Goal: Transaction & Acquisition: Download file/media

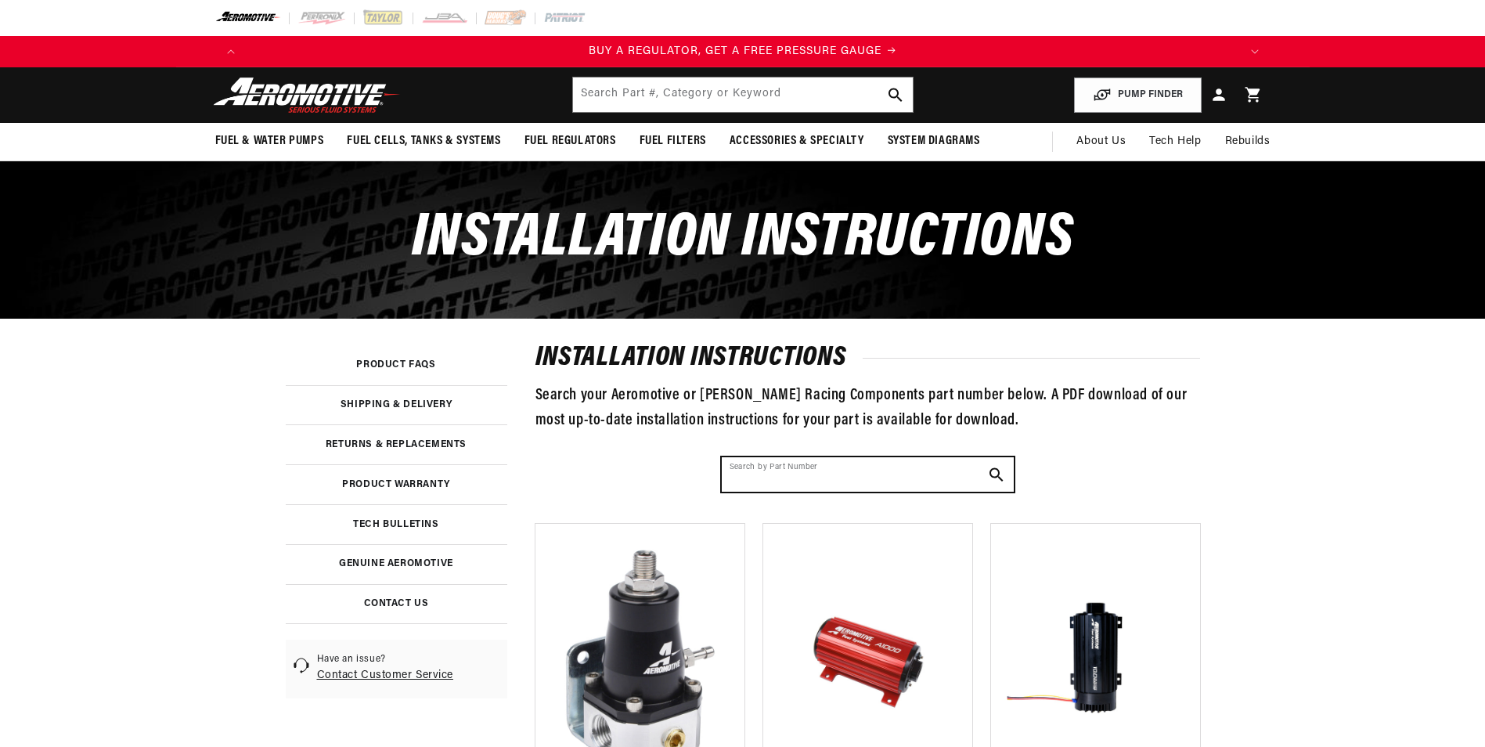
drag, startPoint x: 0, startPoint y: 0, endPoint x: 799, endPoint y: 417, distance: 901.8
click at [799, 457] on input "Search by Part Number" at bounding box center [868, 474] width 292 height 34
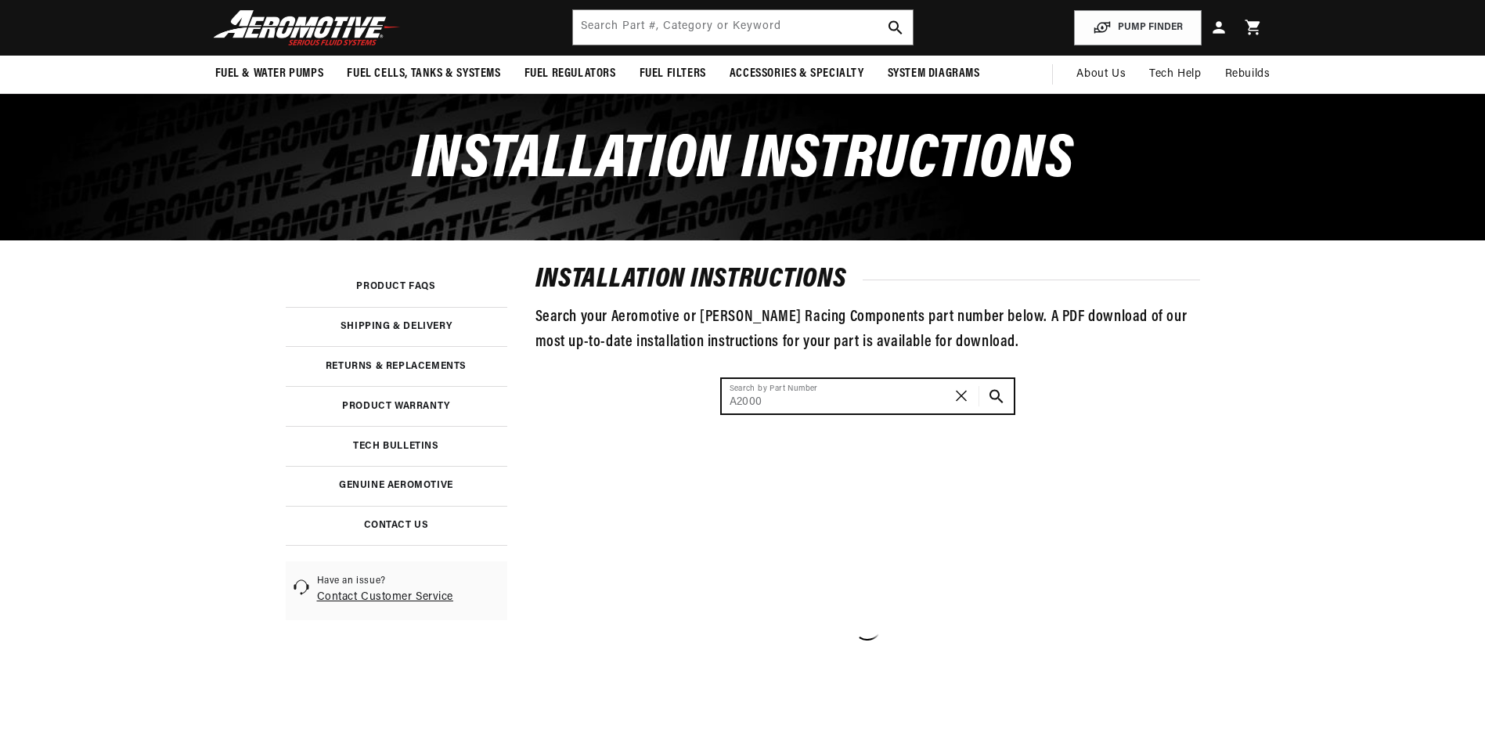
scroll to position [0, 1986]
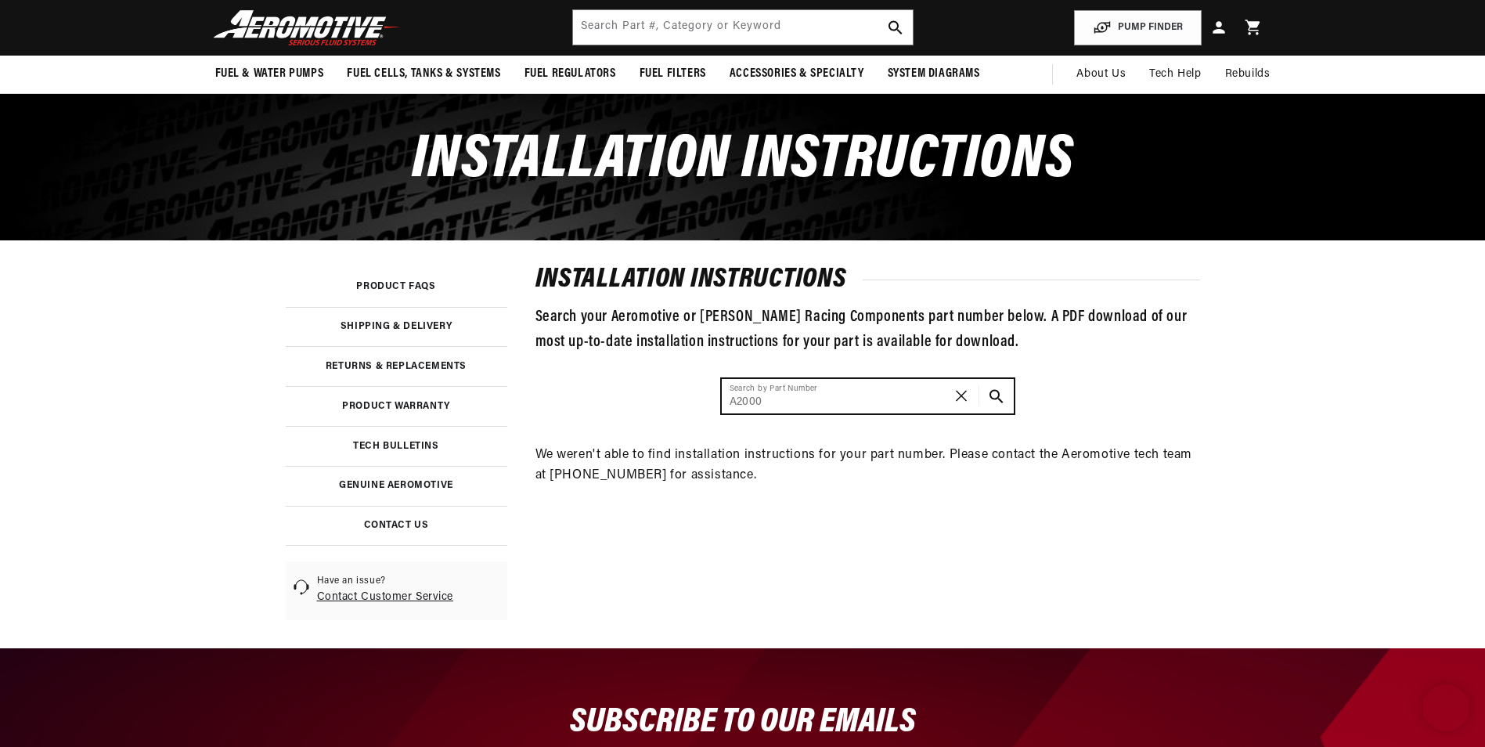
type input "A2000"
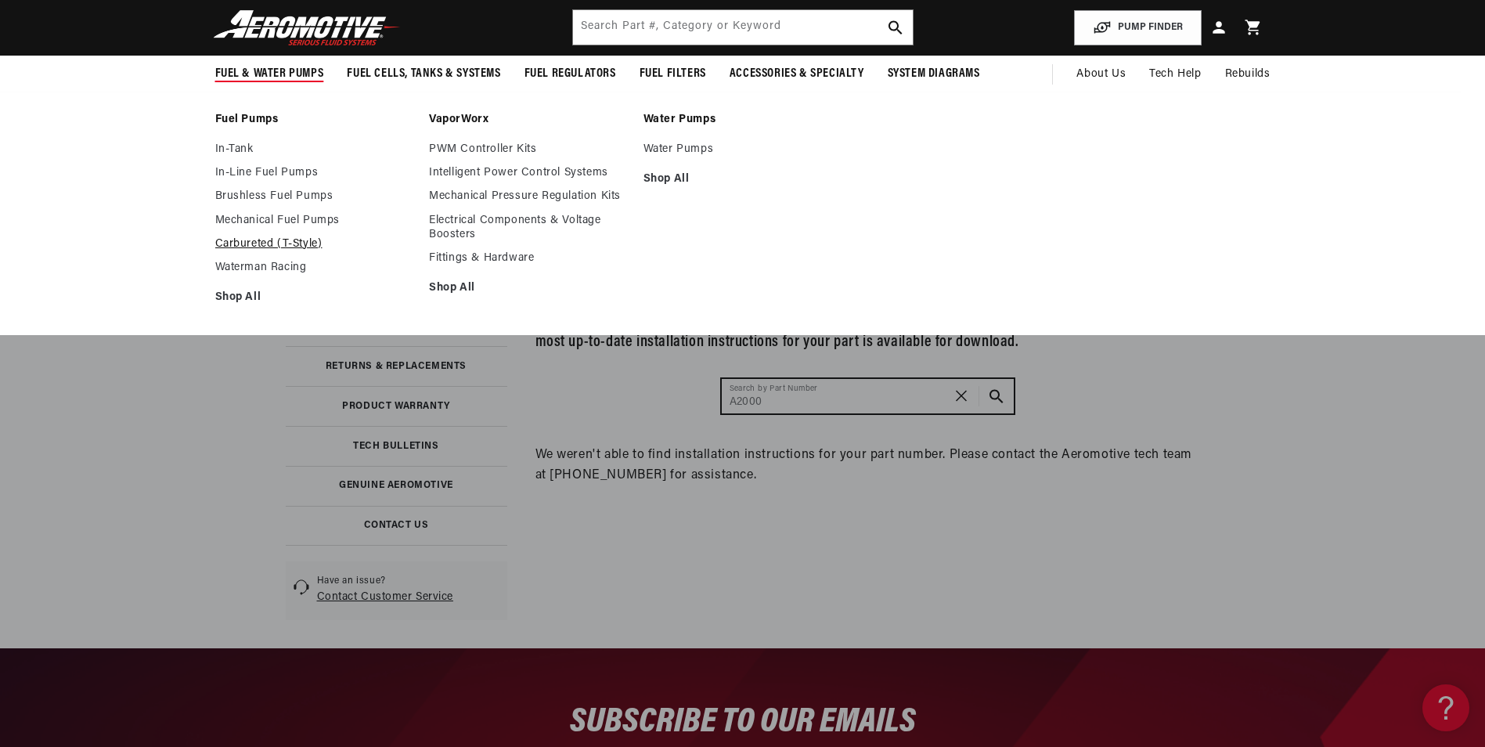
scroll to position [0, 0]
click at [272, 241] on link "Carbureted (T-Style)" at bounding box center [314, 244] width 199 height 14
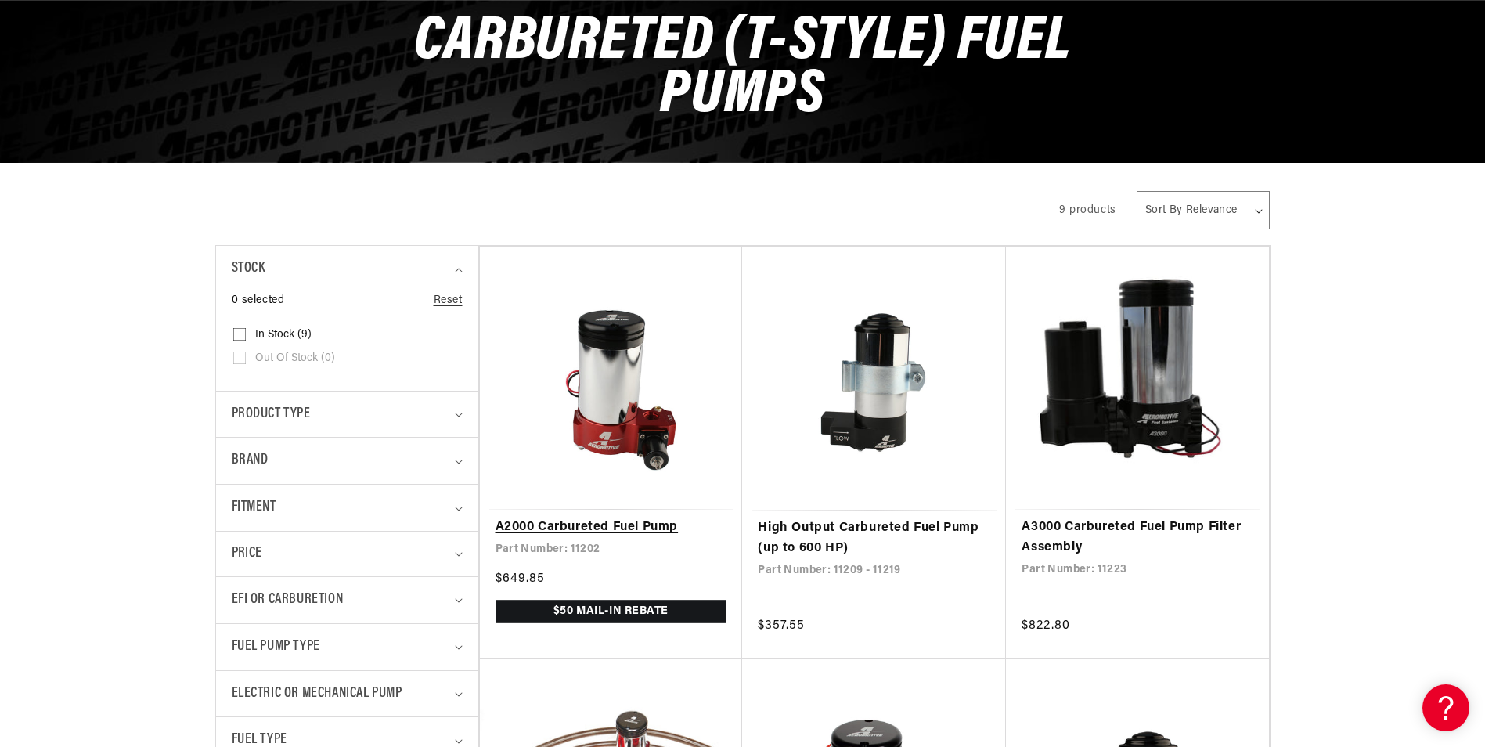
scroll to position [313, 0]
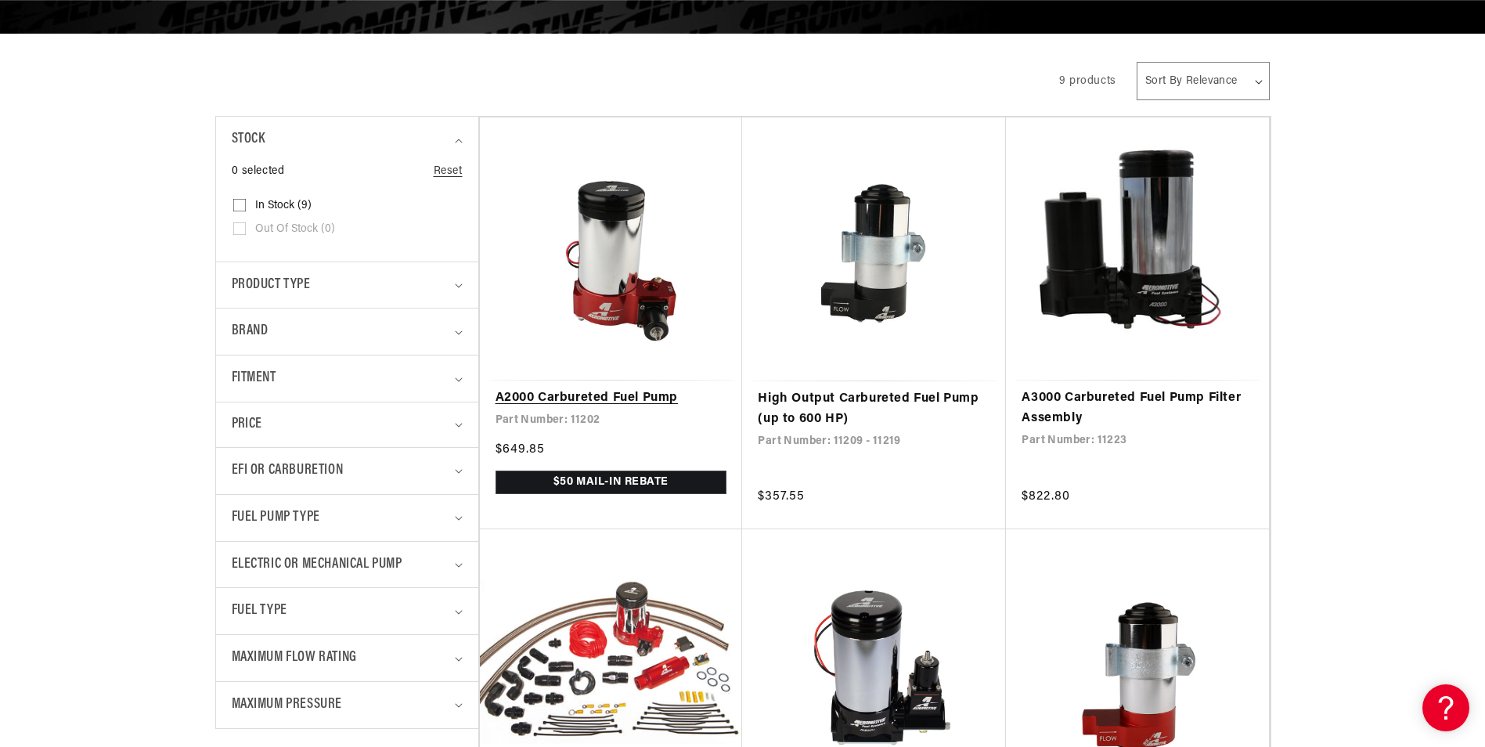
click at [630, 400] on link "A2000 Carbureted Fuel Pump" at bounding box center [612, 398] width 232 height 20
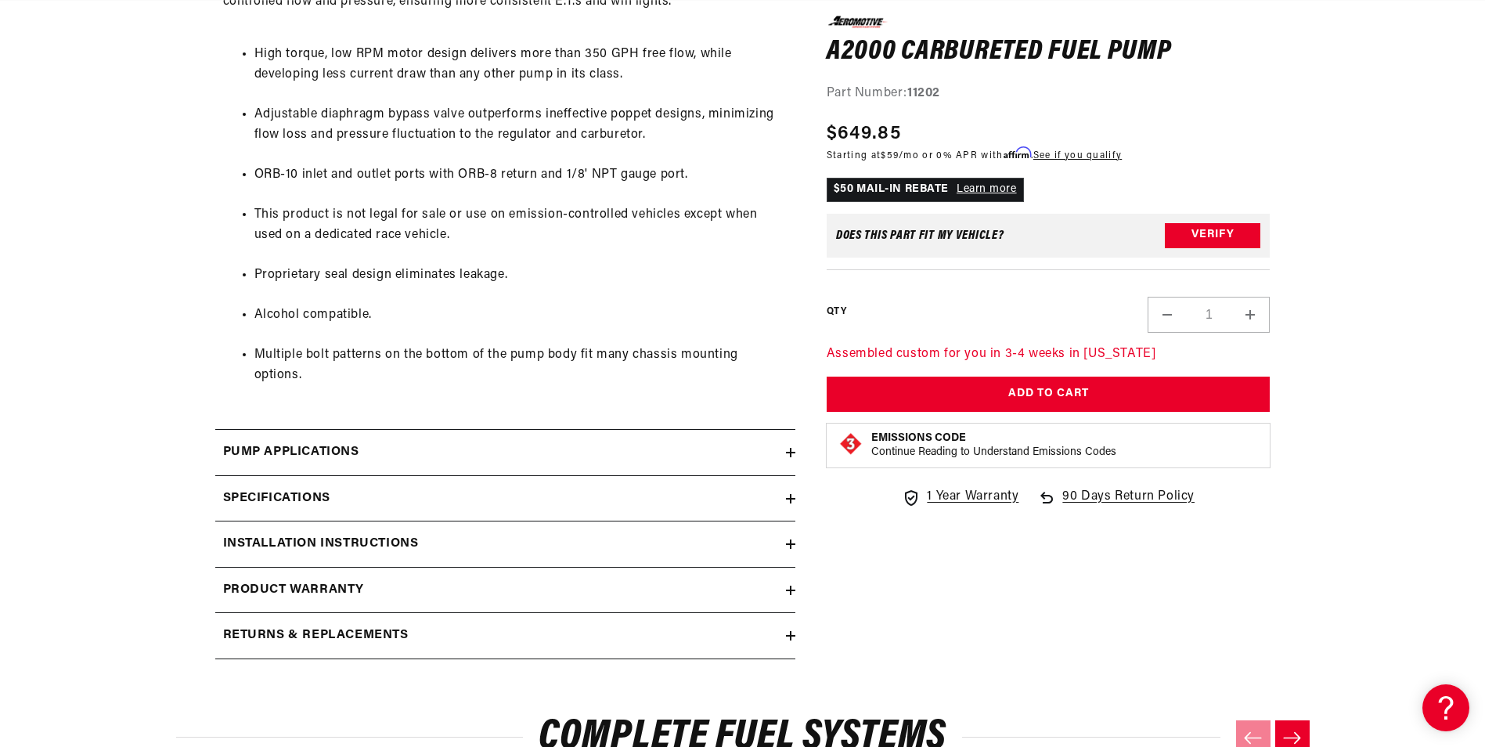
scroll to position [0, 1986]
click at [338, 442] on h2 "Pump Applications" at bounding box center [291, 452] width 136 height 20
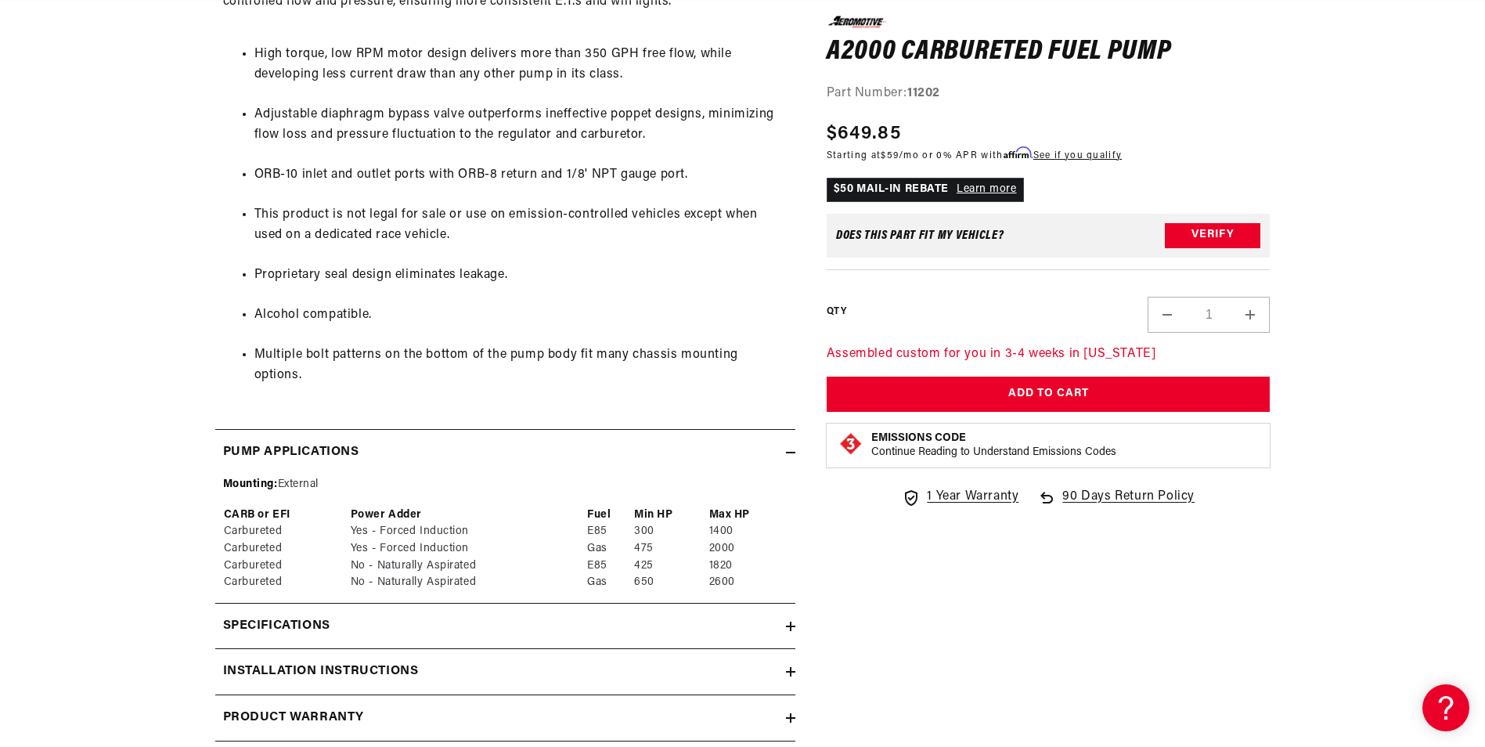
click at [316, 616] on h2 "Specifications" at bounding box center [276, 626] width 107 height 20
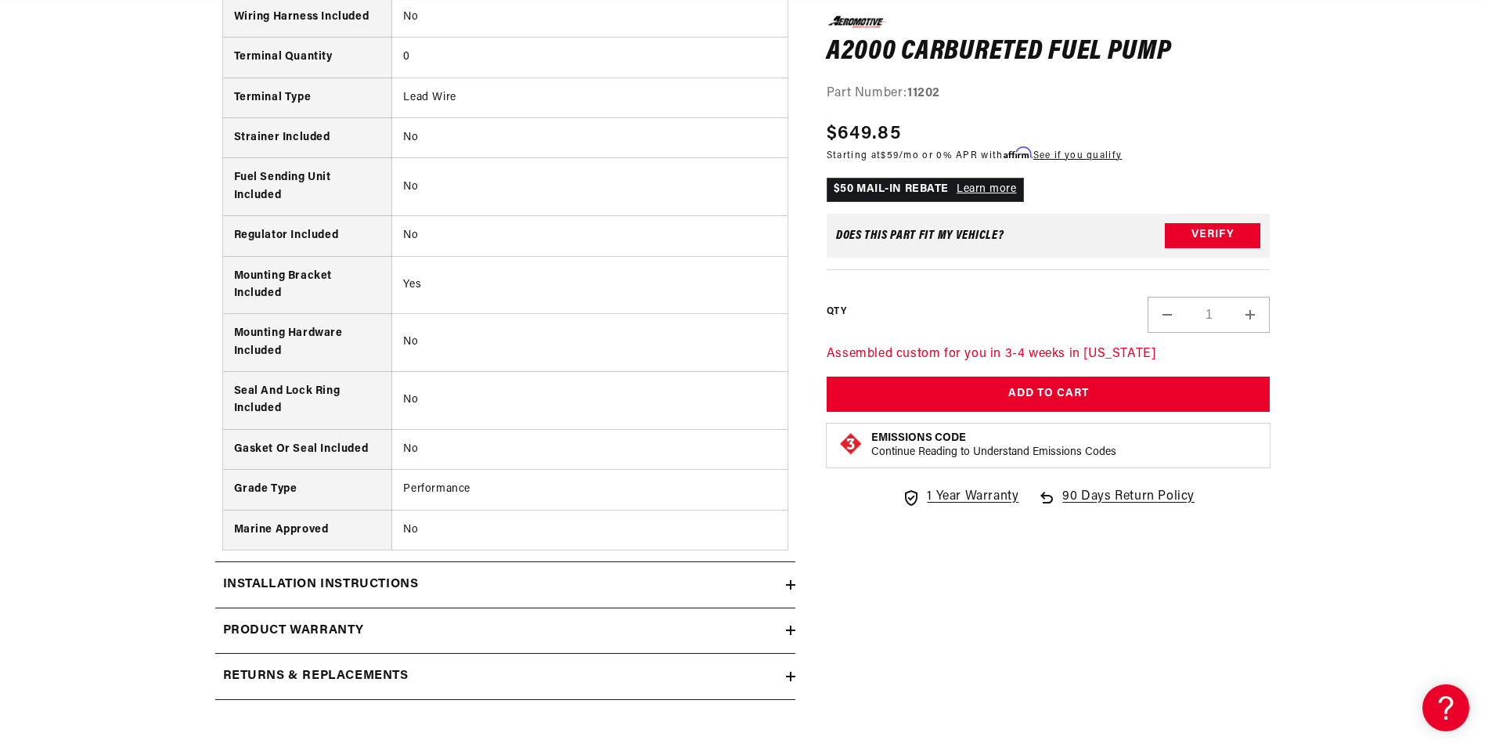
scroll to position [2349, 0]
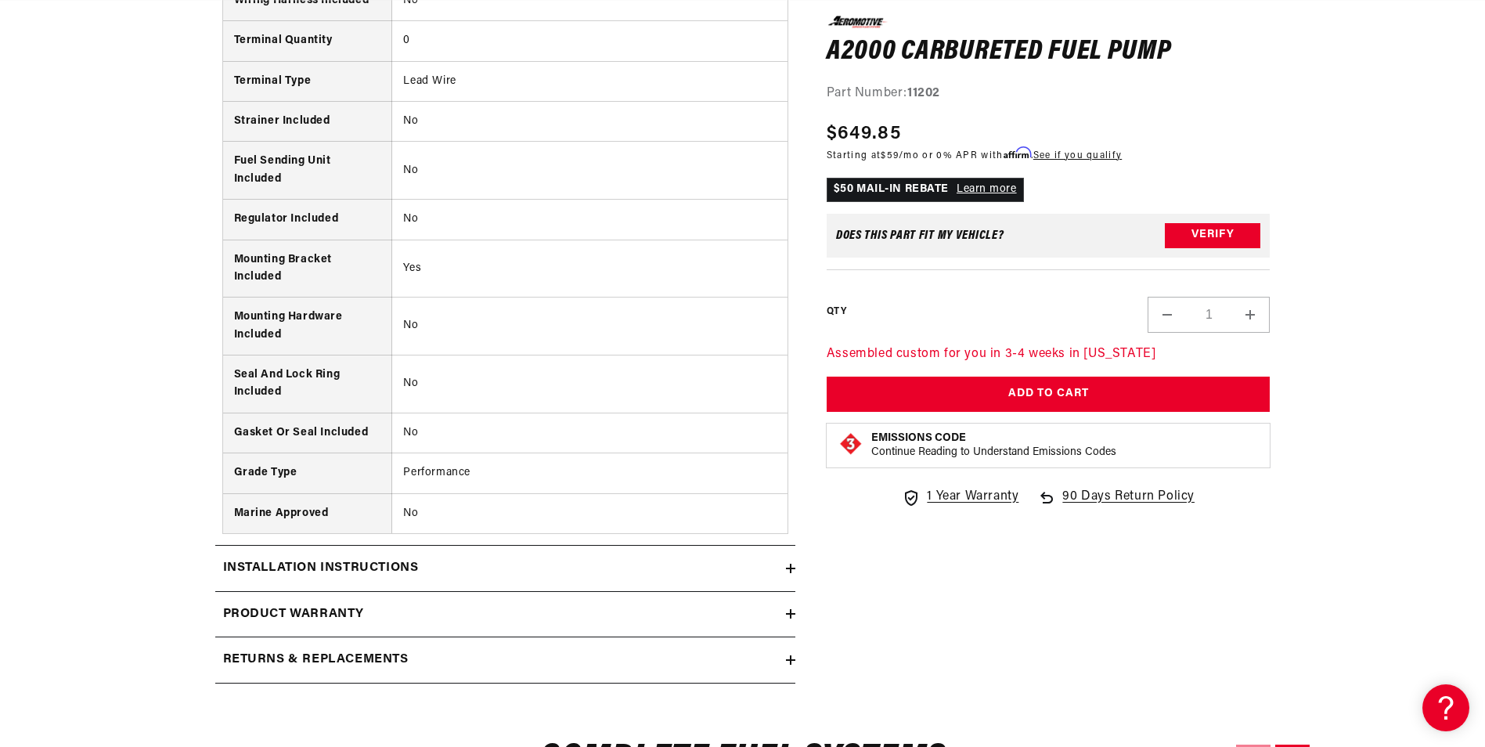
click at [575, 558] on div "Installation Instructions" at bounding box center [500, 568] width 571 height 20
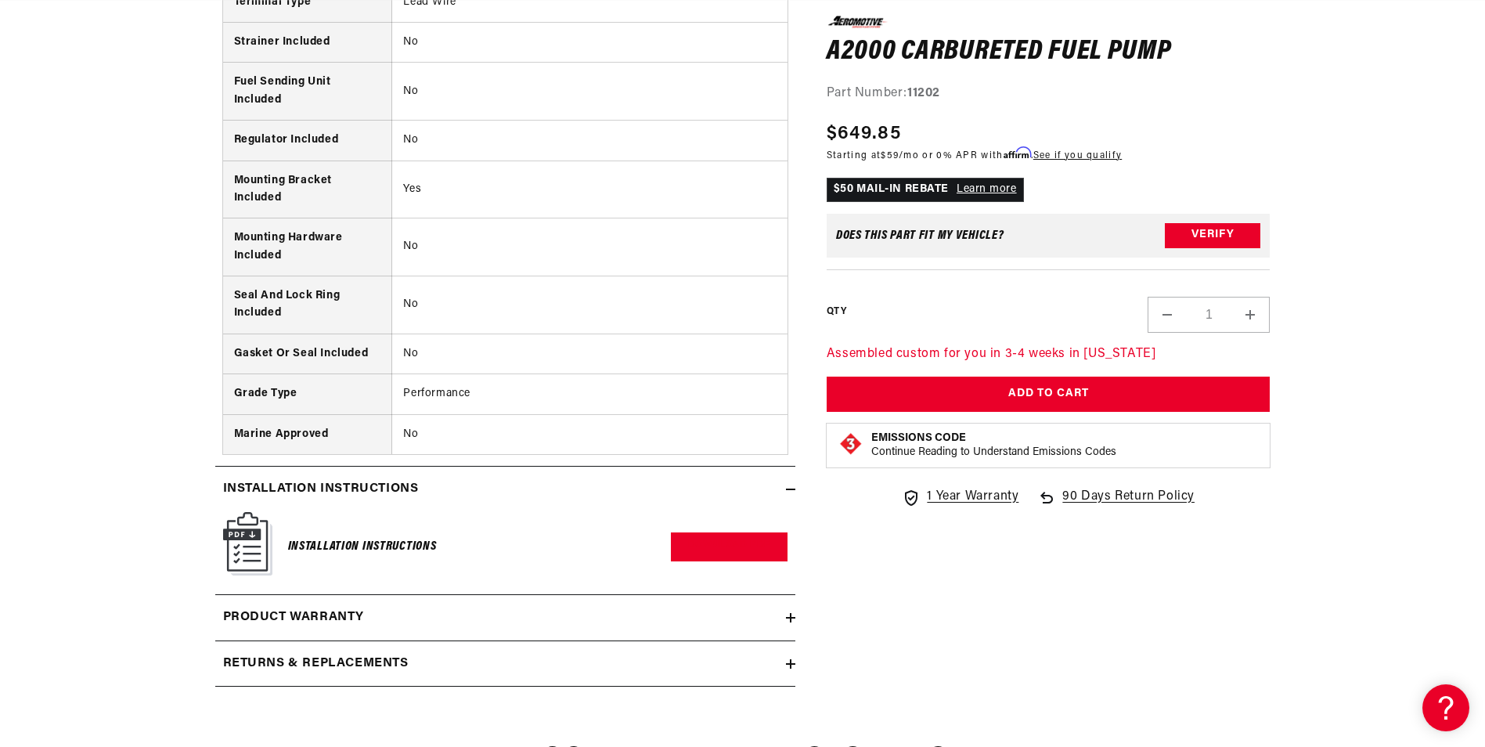
scroll to position [0, 0]
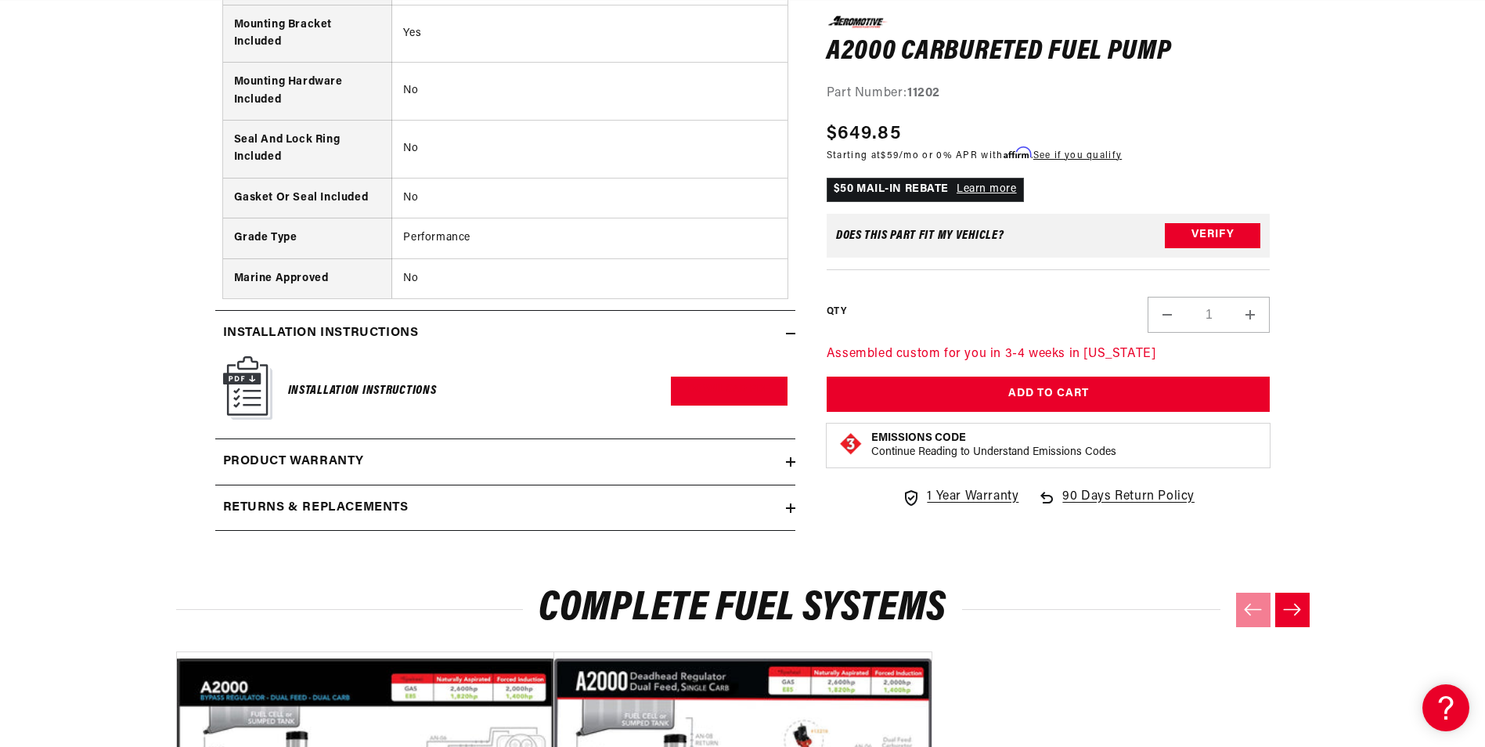
click at [252, 366] on img at bounding box center [247, 387] width 49 height 63
click at [388, 381] on h6 "Installation Instructions" at bounding box center [362, 391] width 149 height 21
click at [698, 377] on link "Download PDF" at bounding box center [729, 391] width 117 height 29
